Goal: Information Seeking & Learning: Learn about a topic

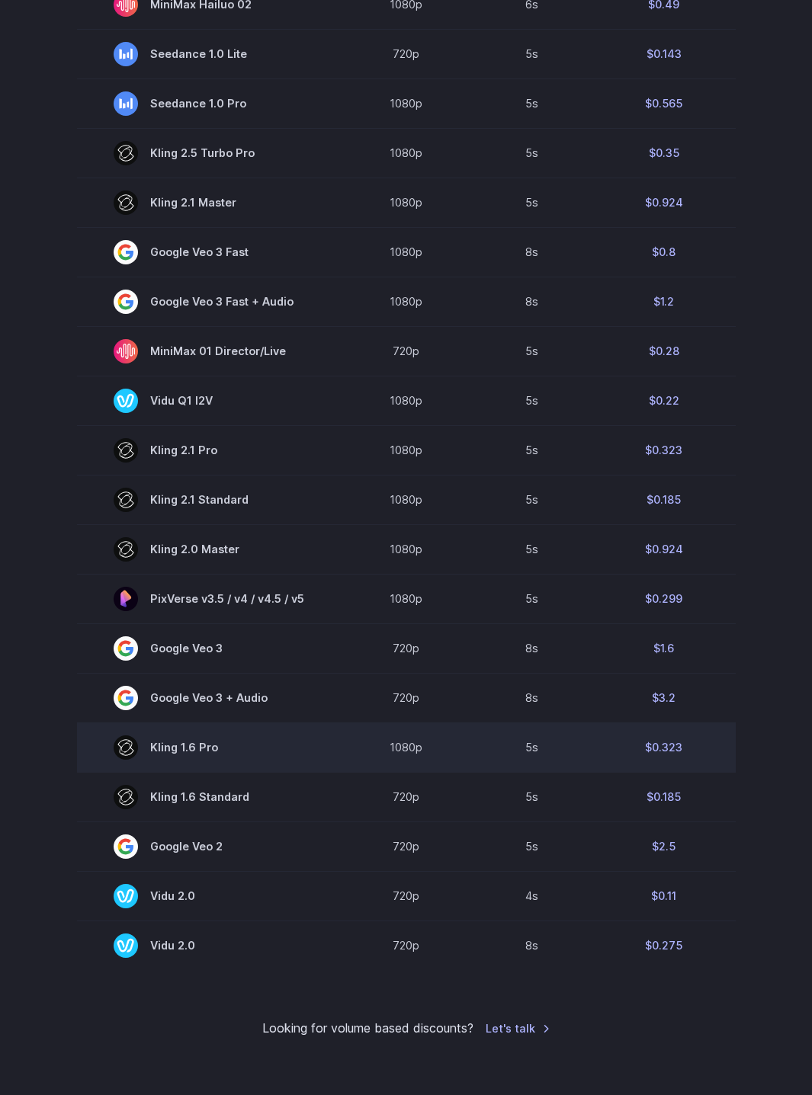
scroll to position [408, 0]
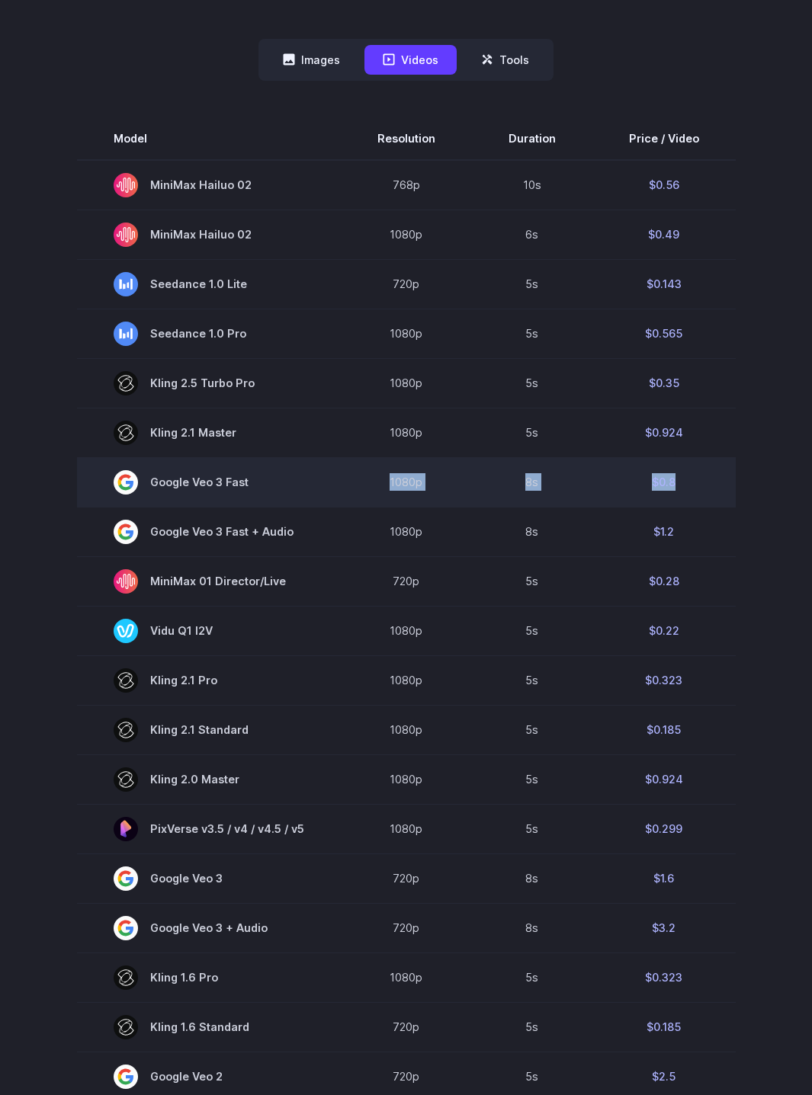
drag, startPoint x: 713, startPoint y: 488, endPoint x: 370, endPoint y: 472, distance: 343.3
click at [370, 472] on tr "Google Veo 3 Fast 1080p 8s $0.8" at bounding box center [406, 482] width 658 height 50
click at [511, 501] on td "8s" at bounding box center [532, 482] width 120 height 50
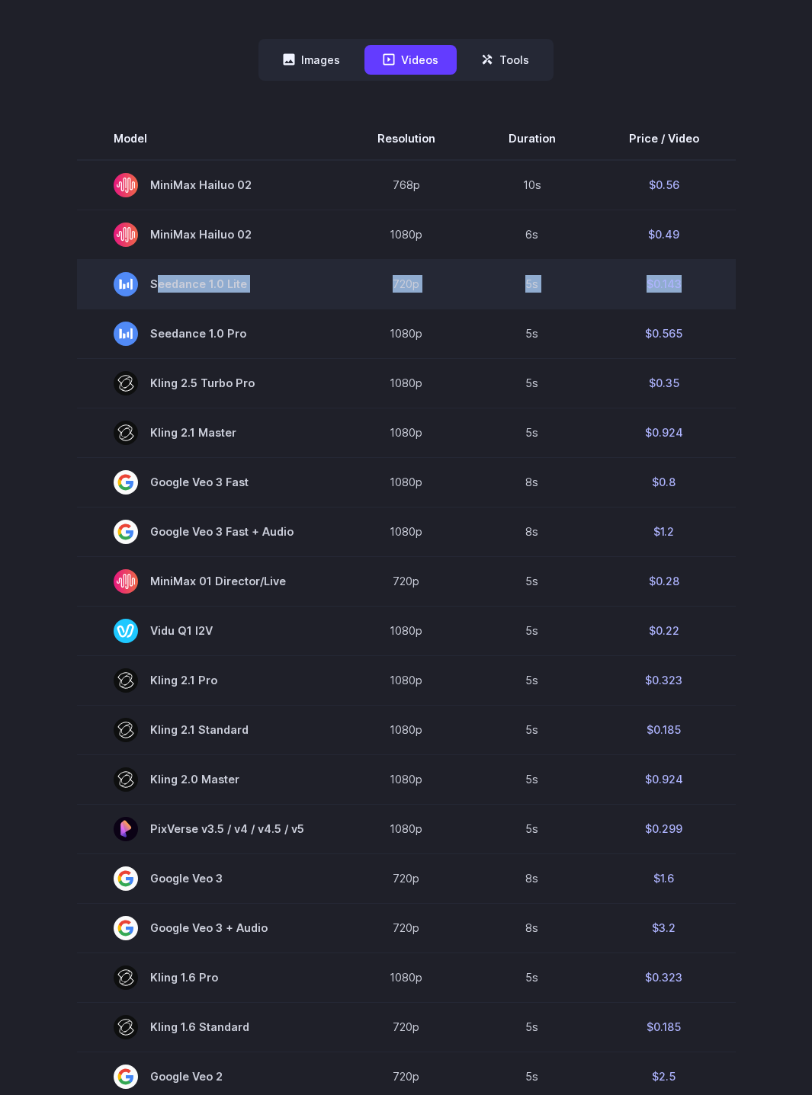
drag, startPoint x: 153, startPoint y: 287, endPoint x: 695, endPoint y: 280, distance: 541.8
click at [694, 280] on tr "Seedance 1.0 Lite 720p 5s $0.143" at bounding box center [406, 284] width 658 height 50
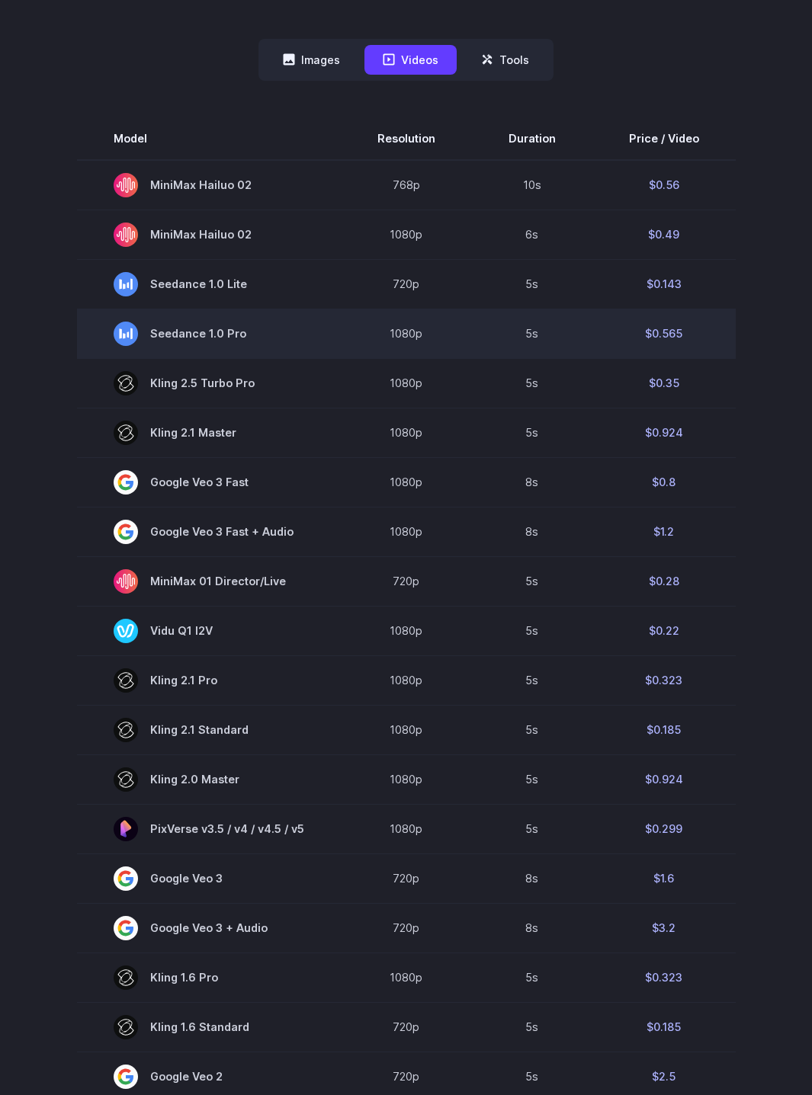
click at [582, 325] on td "5s" at bounding box center [532, 334] width 120 height 50
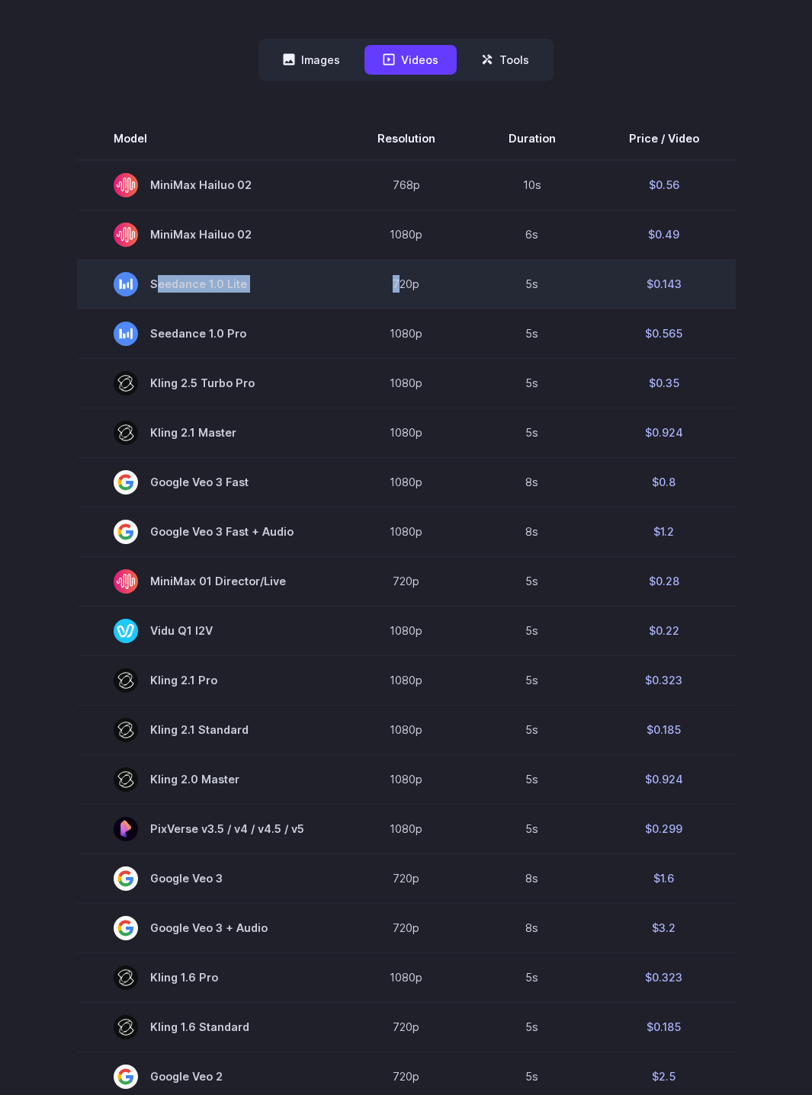
drag, startPoint x: 153, startPoint y: 283, endPoint x: 408, endPoint y: 286, distance: 254.5
click at [408, 286] on tr "Seedance 1.0 Lite 720p 5s $0.143" at bounding box center [406, 284] width 658 height 50
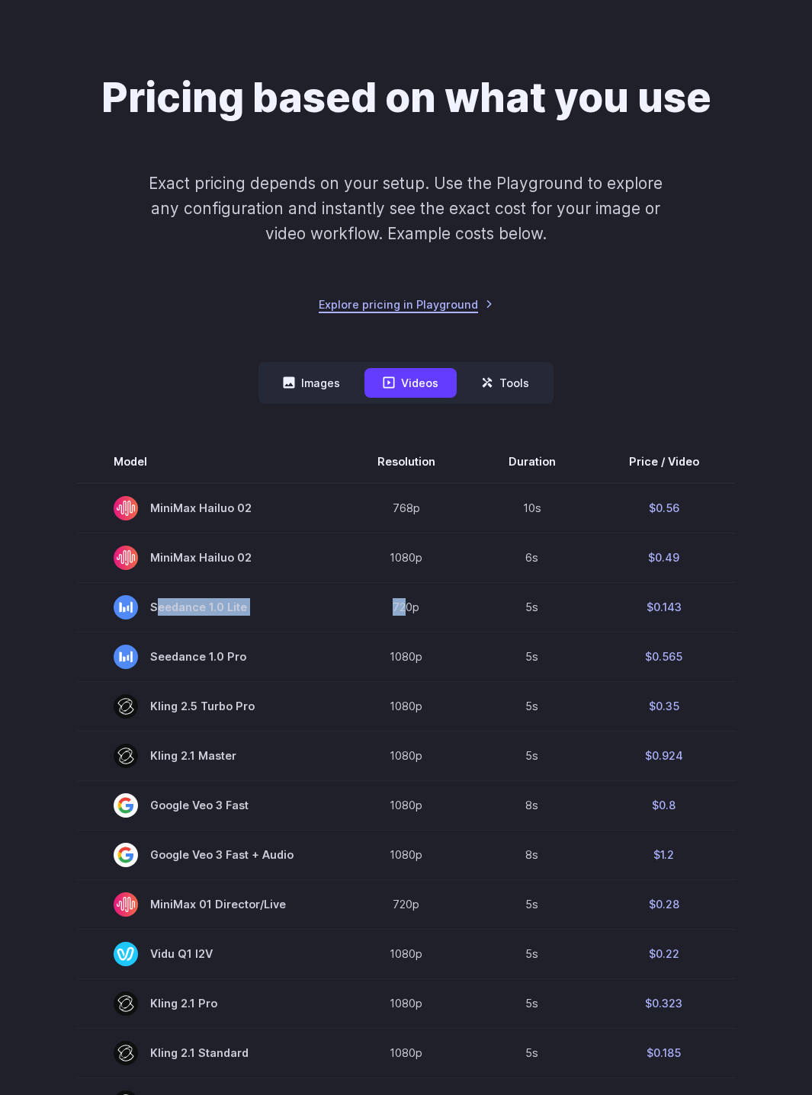
scroll to position [0, 0]
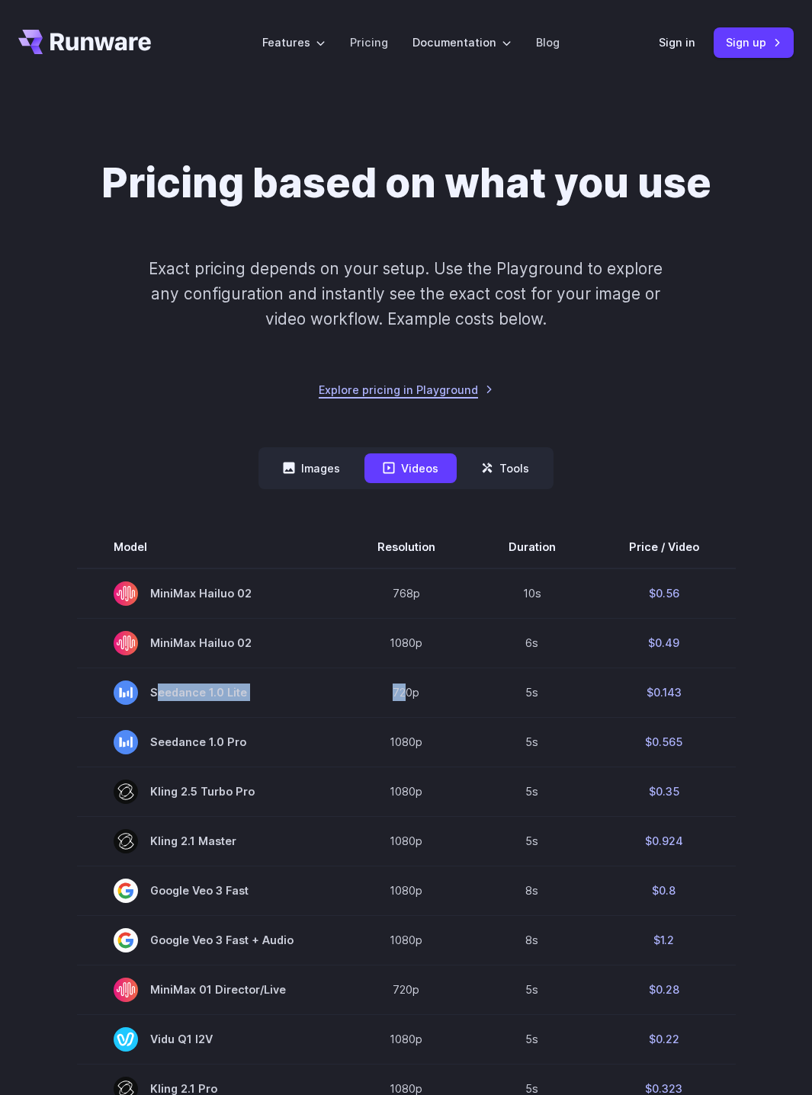
click at [435, 393] on link "Explore pricing in Playground" at bounding box center [406, 390] width 175 height 18
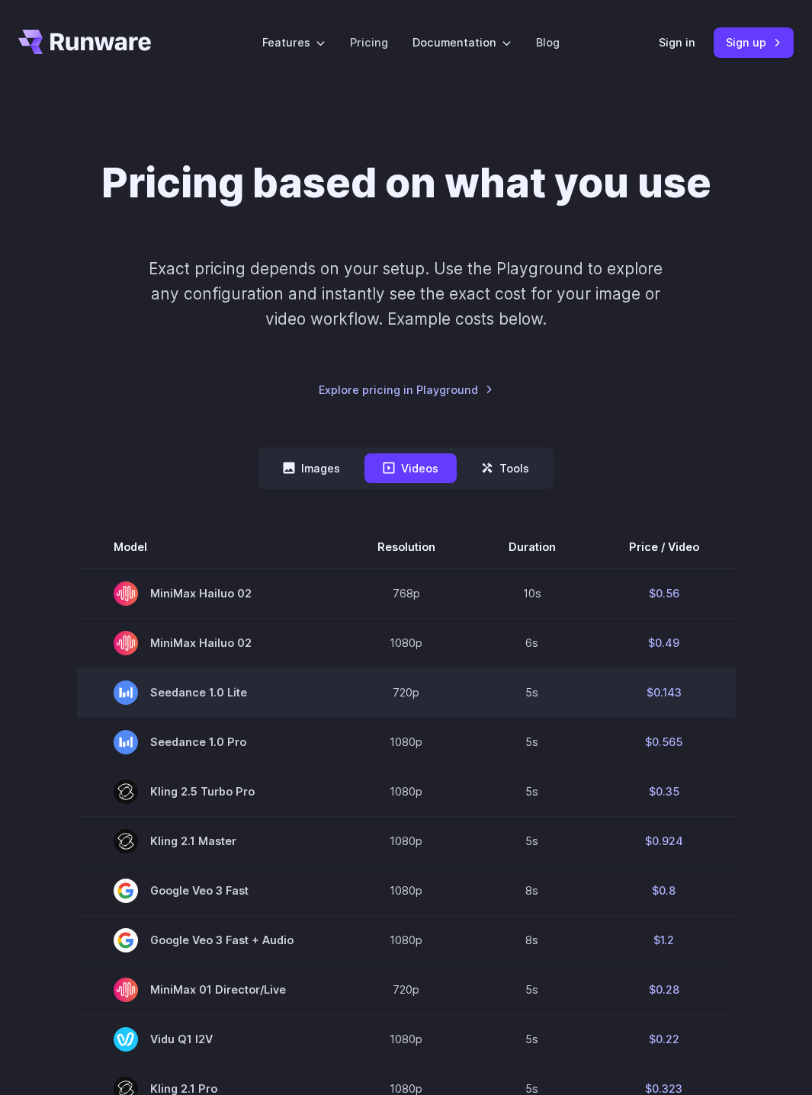
drag, startPoint x: 267, startPoint y: 700, endPoint x: 252, endPoint y: 693, distance: 16.0
click at [252, 693] on span "Seedance 1.0 Lite" at bounding box center [209, 692] width 191 height 24
click at [154, 694] on span "Seedance 1.0 Lite" at bounding box center [209, 692] width 191 height 24
drag, startPoint x: 154, startPoint y: 694, endPoint x: 245, endPoint y: 696, distance: 90.7
click at [245, 696] on span "Seedance 1.0 Lite" at bounding box center [209, 692] width 191 height 24
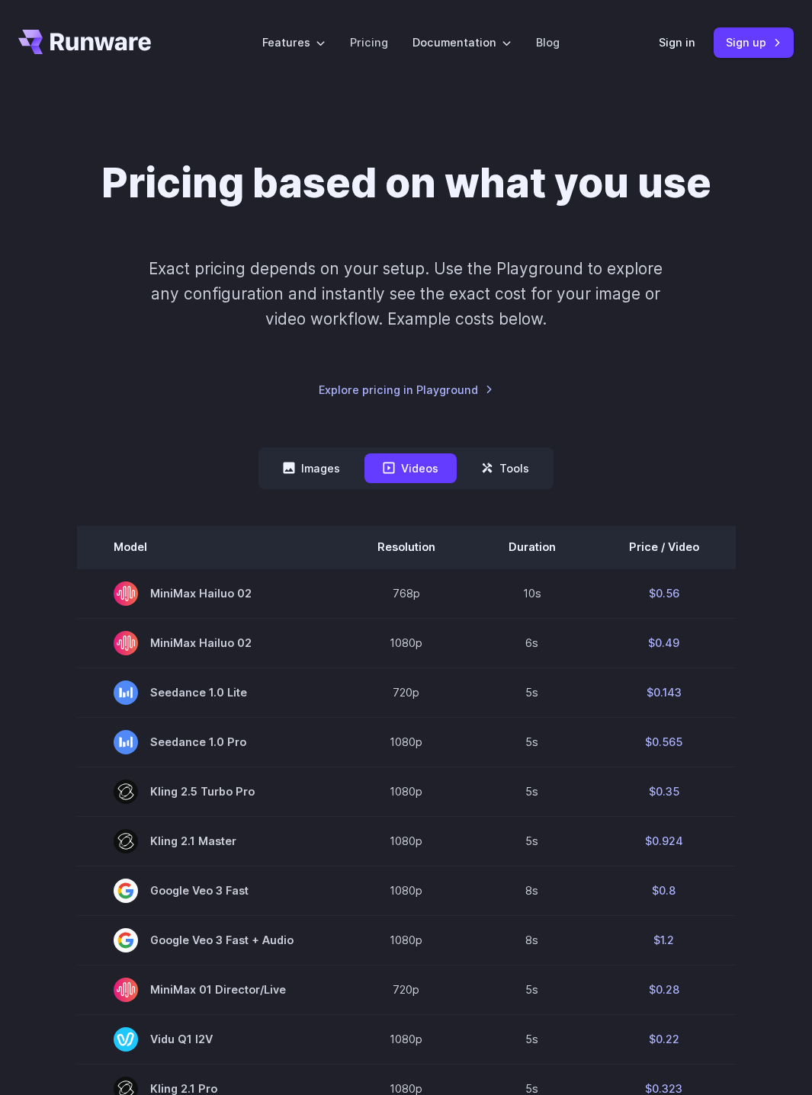
copy span "Seedance 1.0 Lite"
